Goal: Find specific page/section: Find specific page/section

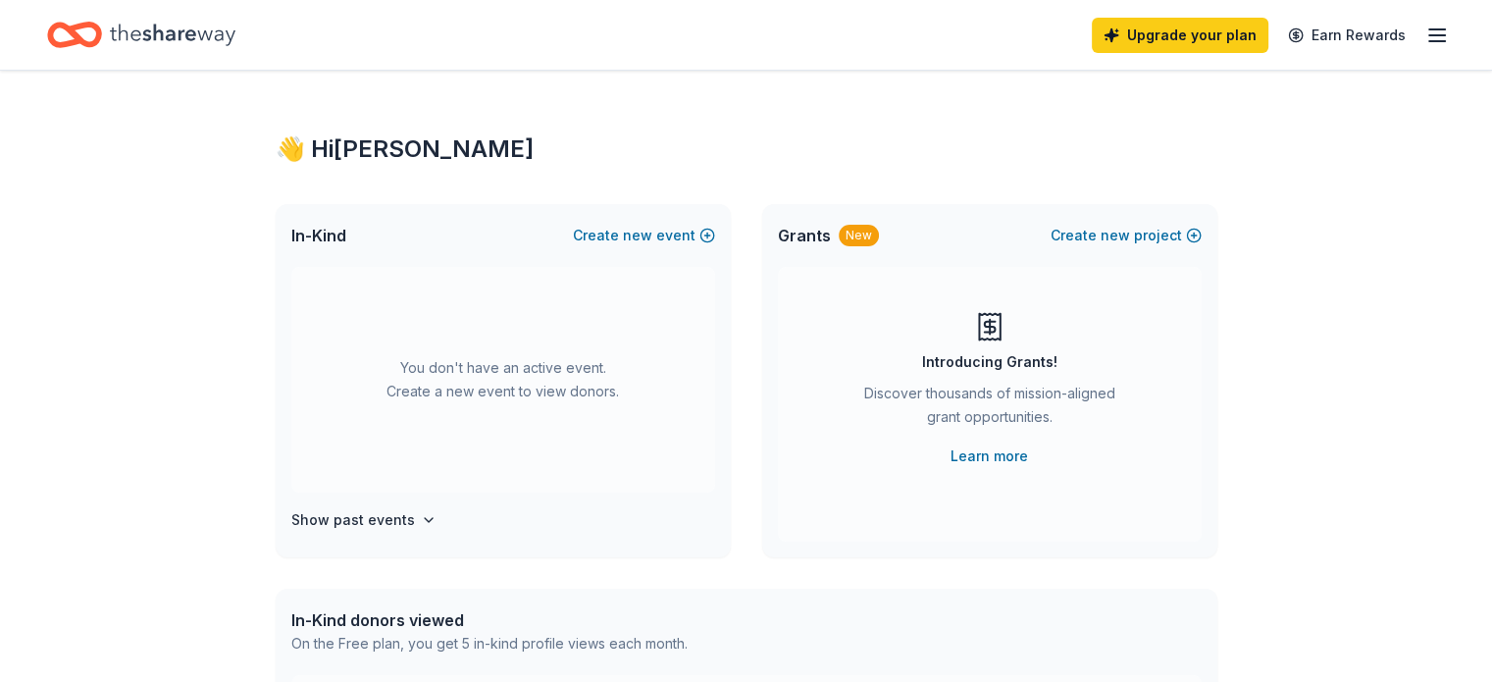
click at [1425, 45] on icon "button" at bounding box center [1437, 36] width 24 height 24
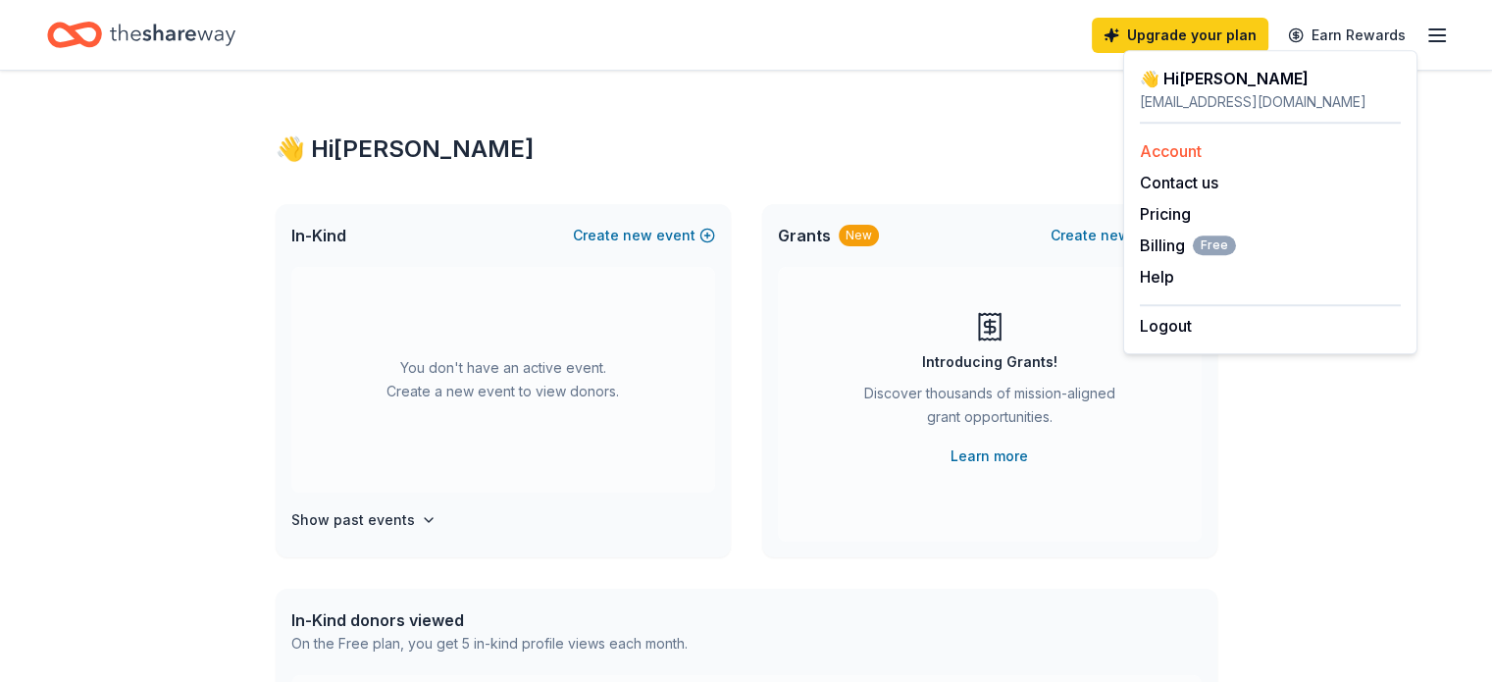
click at [1199, 161] on div "Account" at bounding box center [1270, 151] width 261 height 24
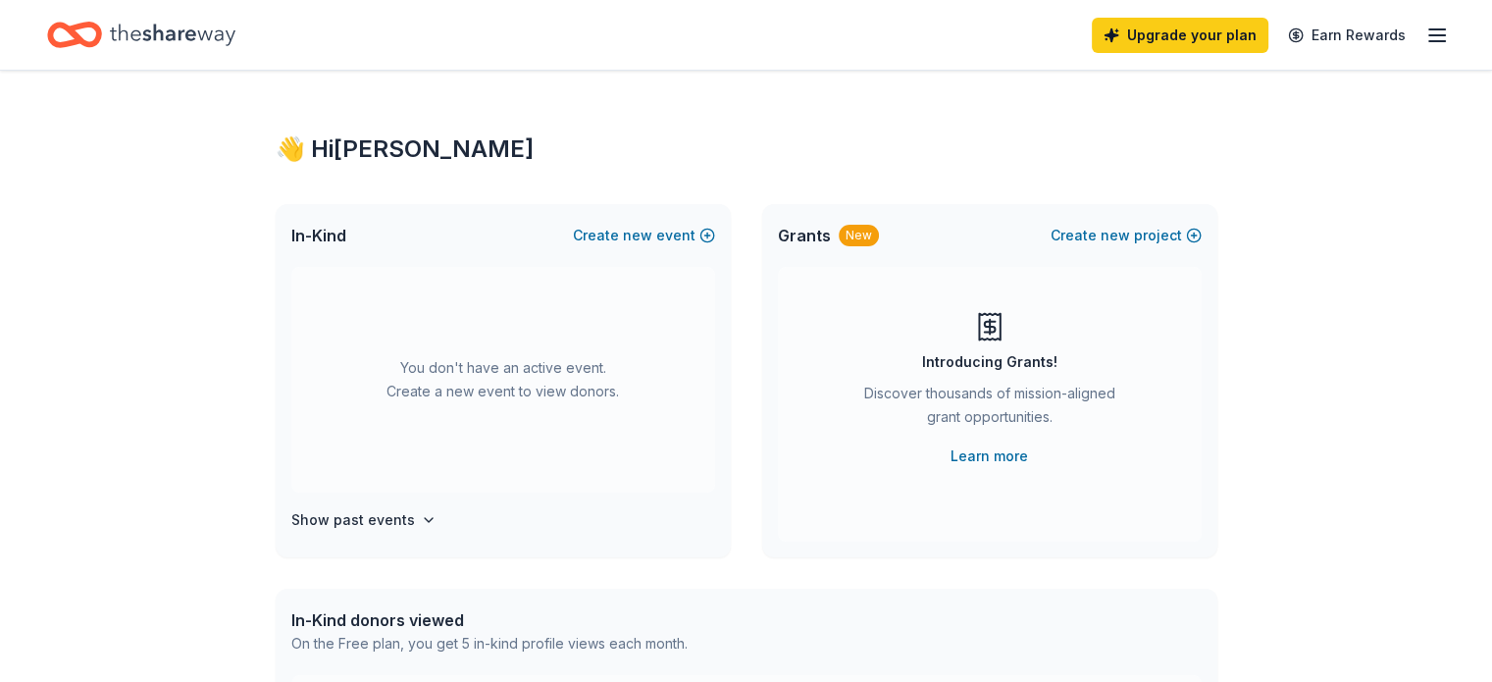
click at [1425, 37] on icon "button" at bounding box center [1437, 36] width 24 height 24
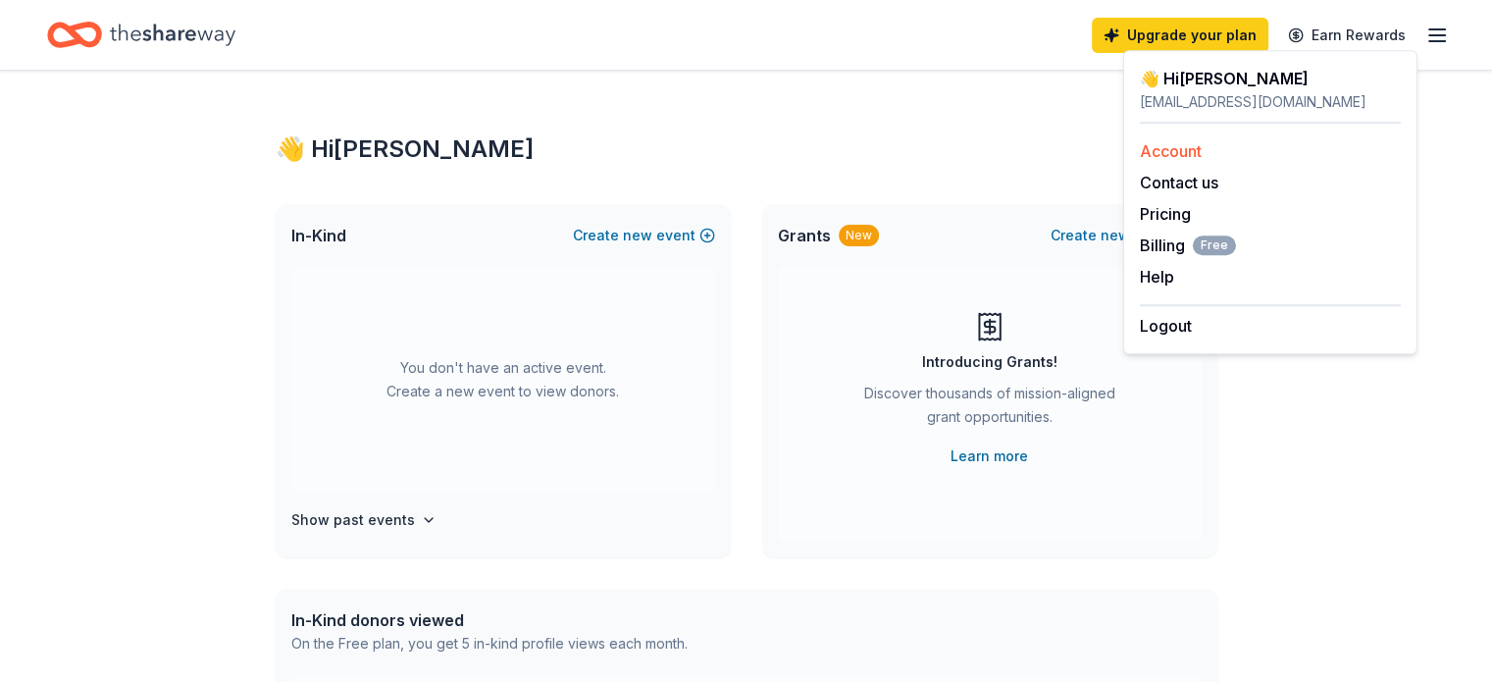
click at [1189, 144] on link "Account" at bounding box center [1171, 151] width 62 height 20
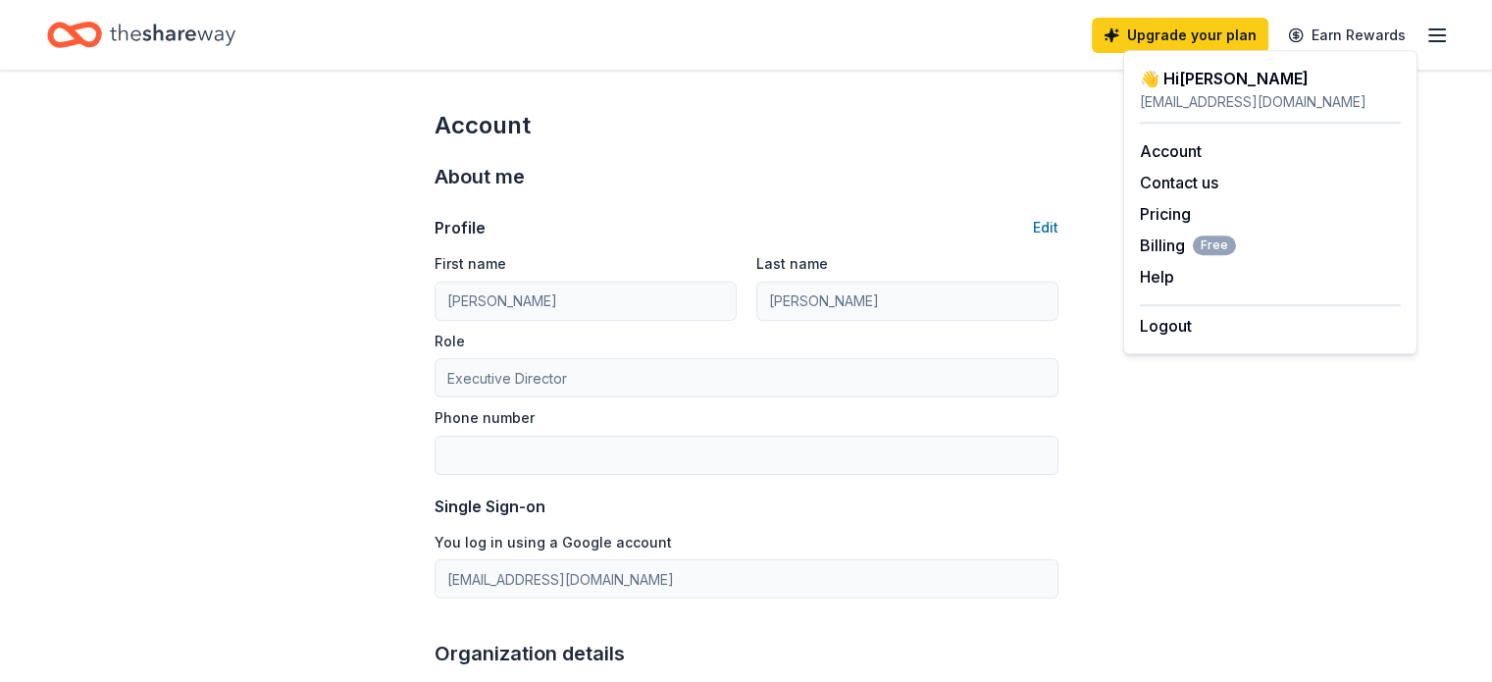
click at [1037, 133] on div "Account" at bounding box center [747, 125] width 624 height 31
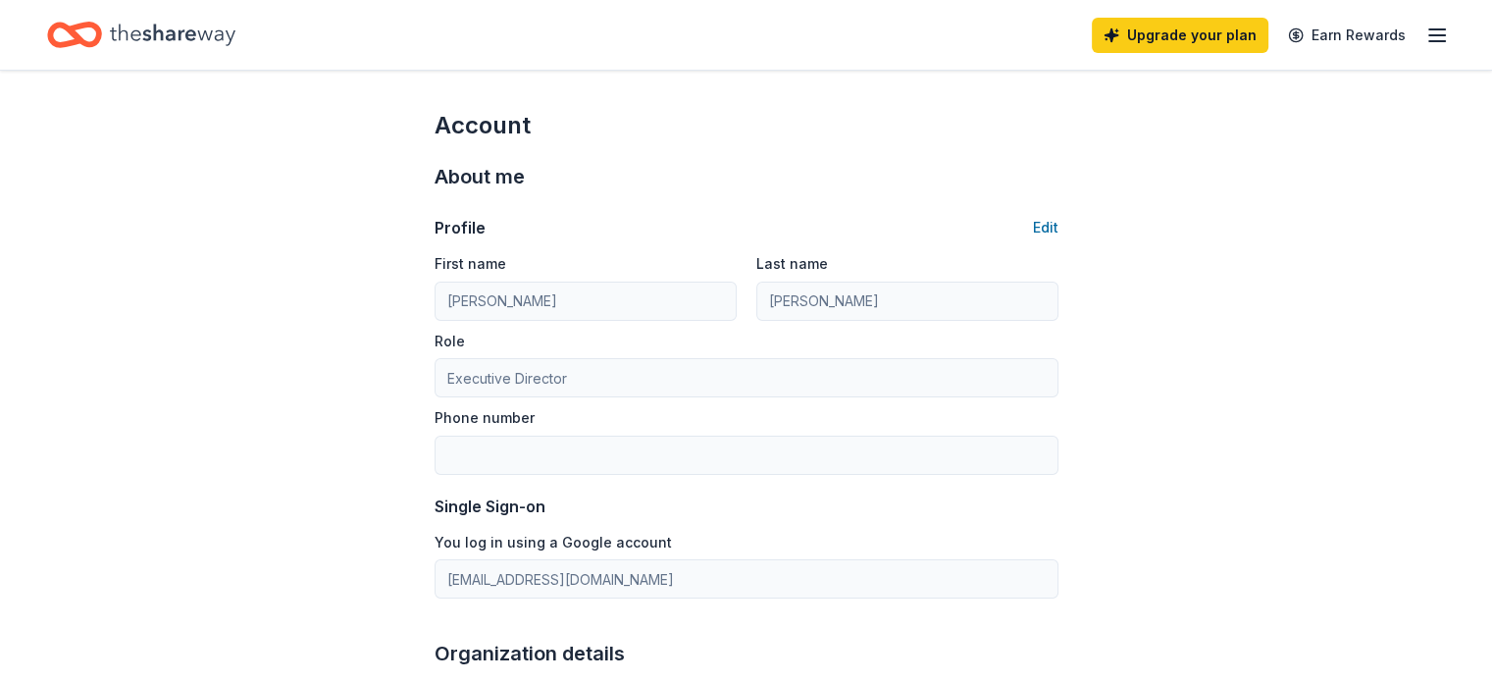
click at [1392, 25] on div "Upgrade your plan Earn Rewards" at bounding box center [1270, 35] width 357 height 46
click at [1419, 38] on div "Upgrade your plan Earn Rewards" at bounding box center [746, 35] width 1492 height 70
click at [207, 34] on icon "Home" at bounding box center [173, 35] width 126 height 40
click at [102, 34] on icon "Home" at bounding box center [74, 35] width 55 height 46
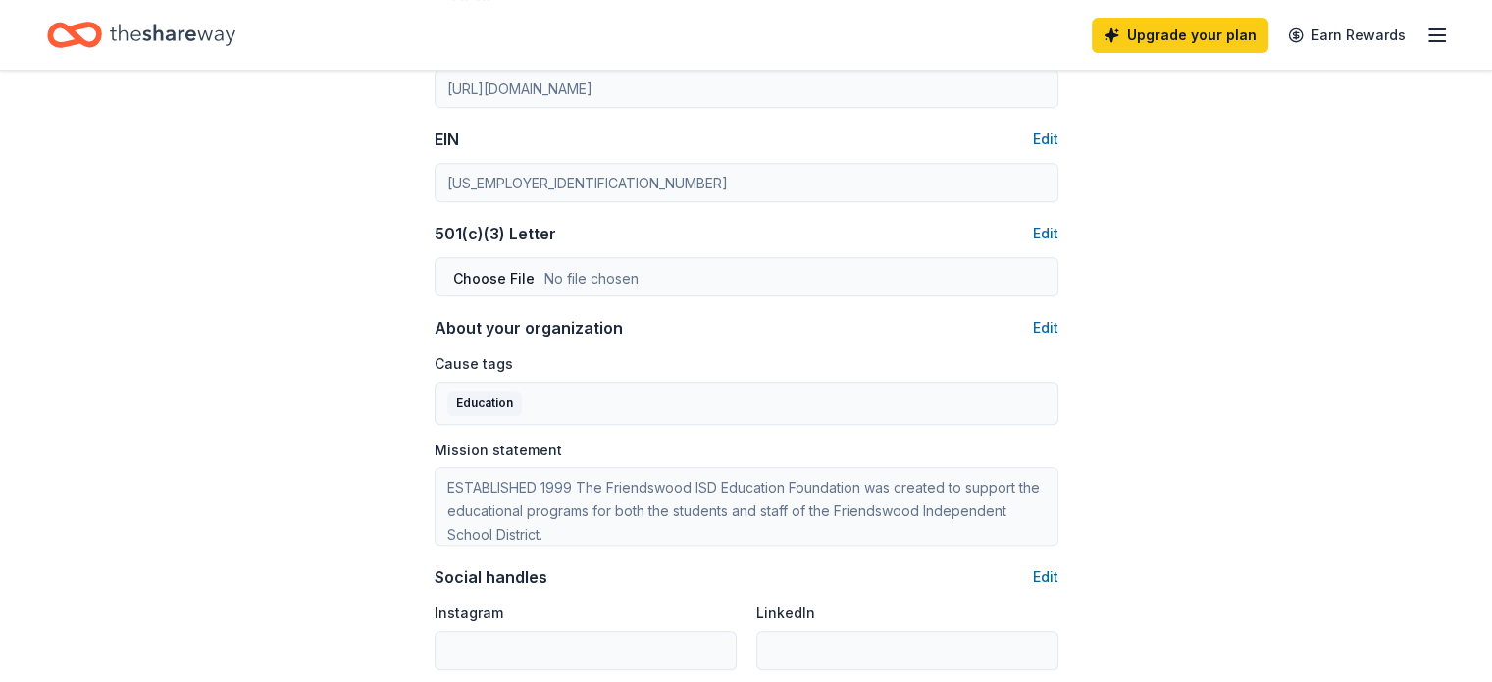
scroll to position [1219, 0]
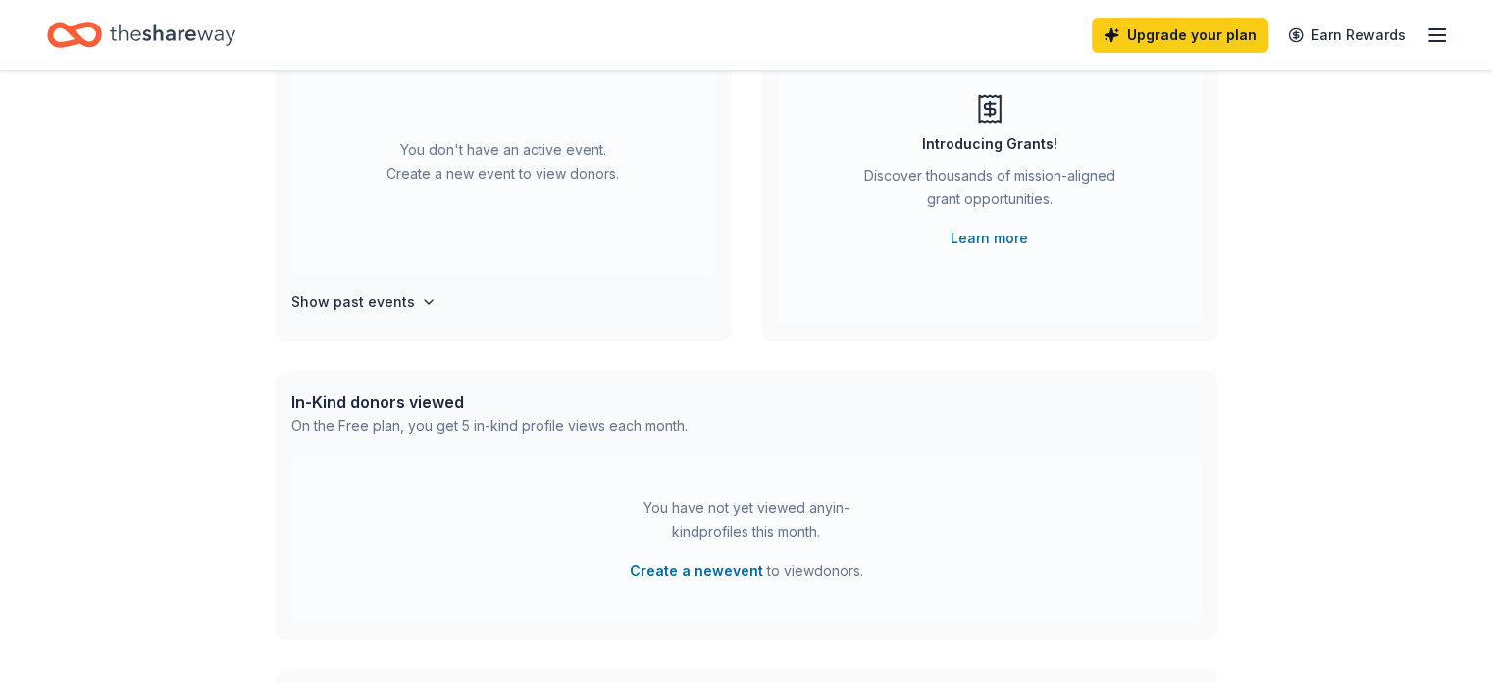
scroll to position [294, 0]
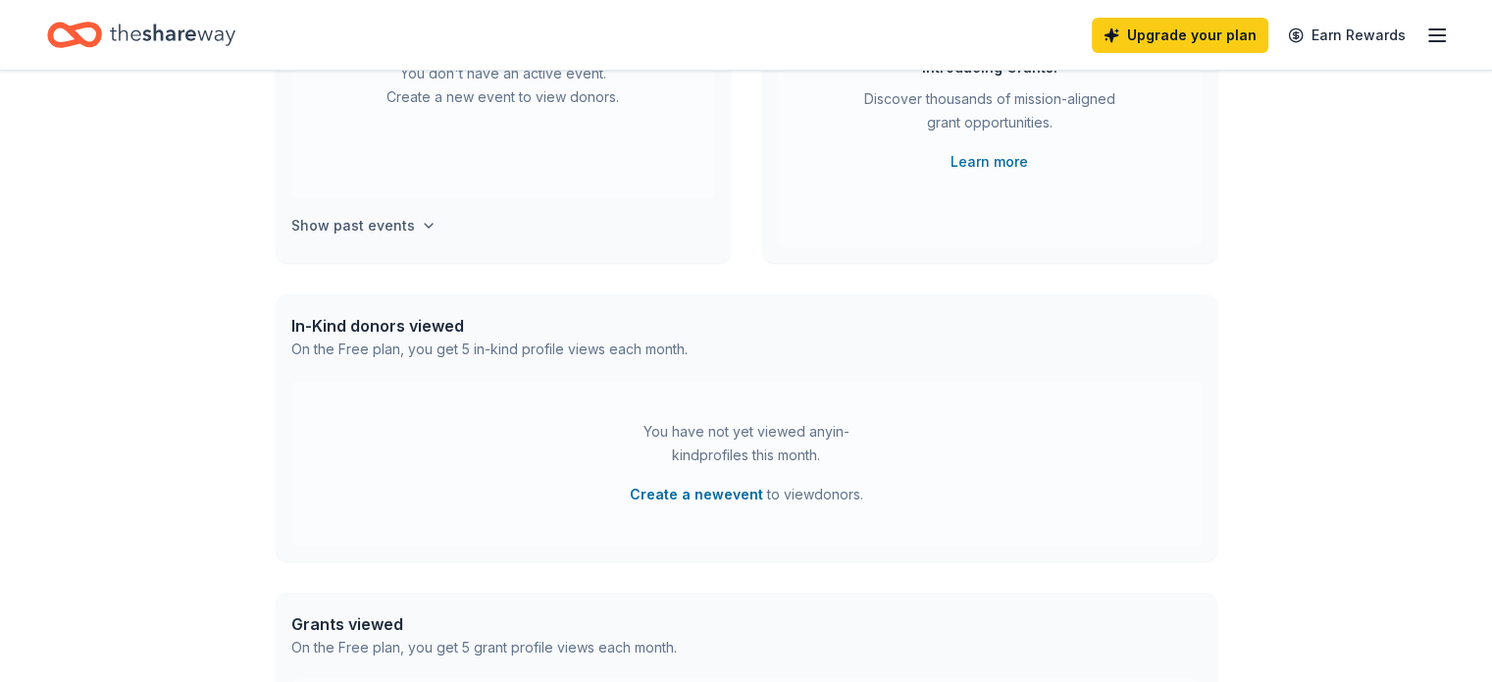
click at [371, 231] on h4 "Show past events" at bounding box center [353, 226] width 124 height 24
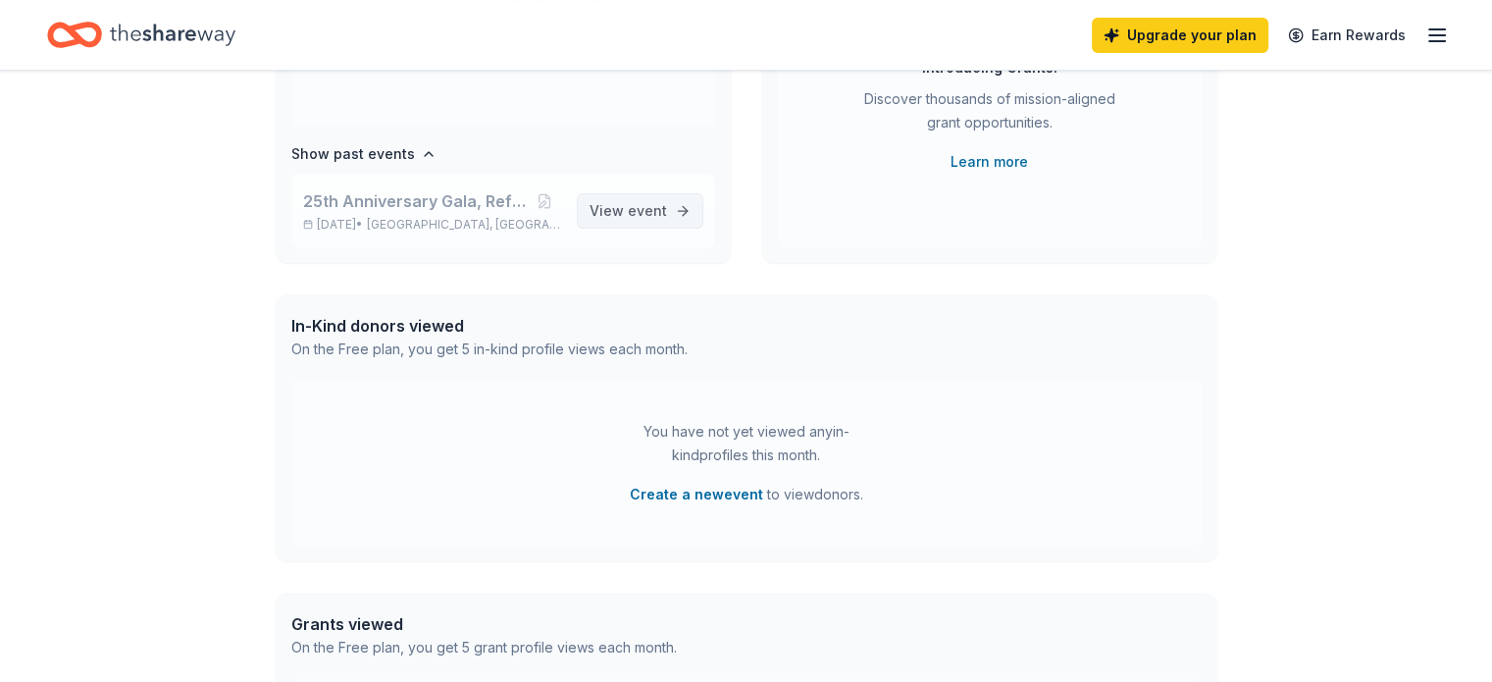
click at [613, 209] on span "View event" at bounding box center [629, 211] width 78 height 24
